Goal: Navigation & Orientation: Understand site structure

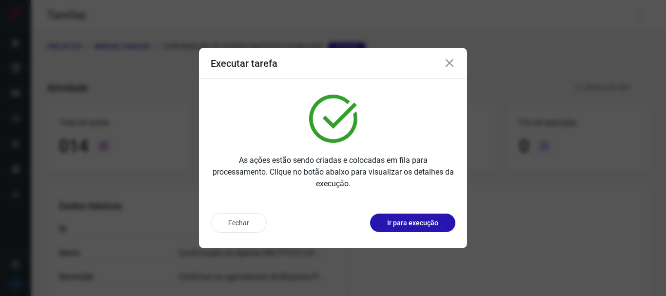
click at [239, 222] on button "Fechar" at bounding box center [239, 223] width 56 height 20
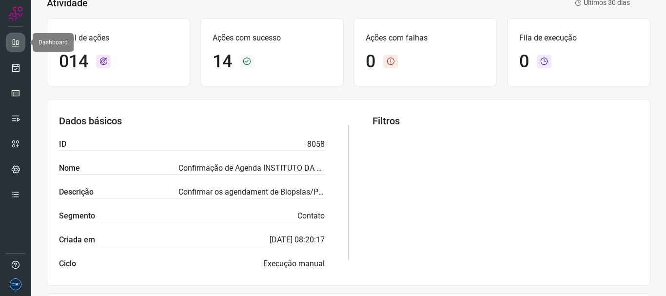
click at [14, 51] on link at bounding box center [16, 43] width 20 height 20
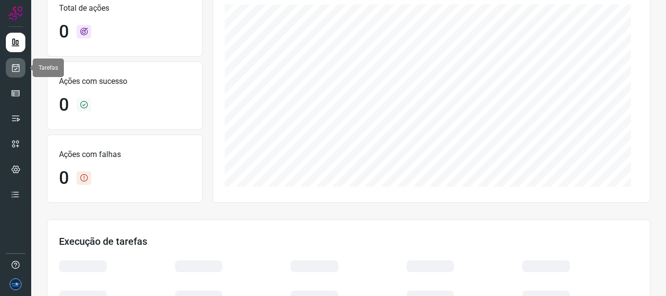
click at [12, 68] on icon at bounding box center [16, 68] width 10 height 10
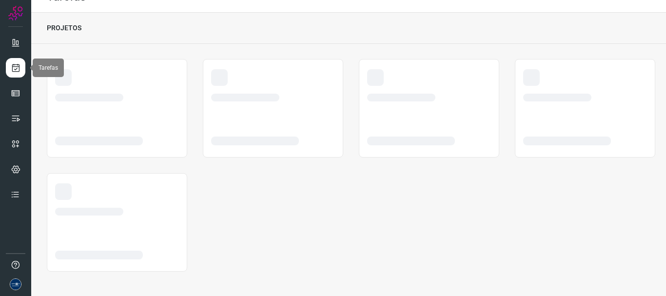
scroll to position [19, 0]
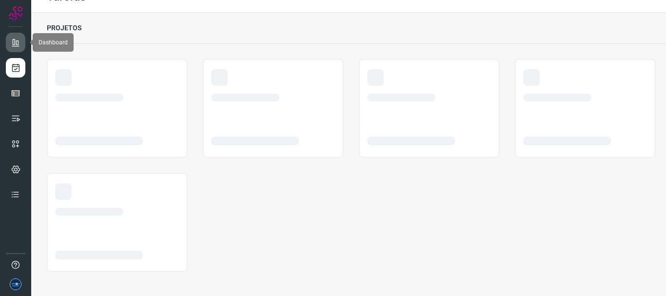
click at [17, 47] on link at bounding box center [16, 43] width 20 height 20
